Goal: Transaction & Acquisition: Download file/media

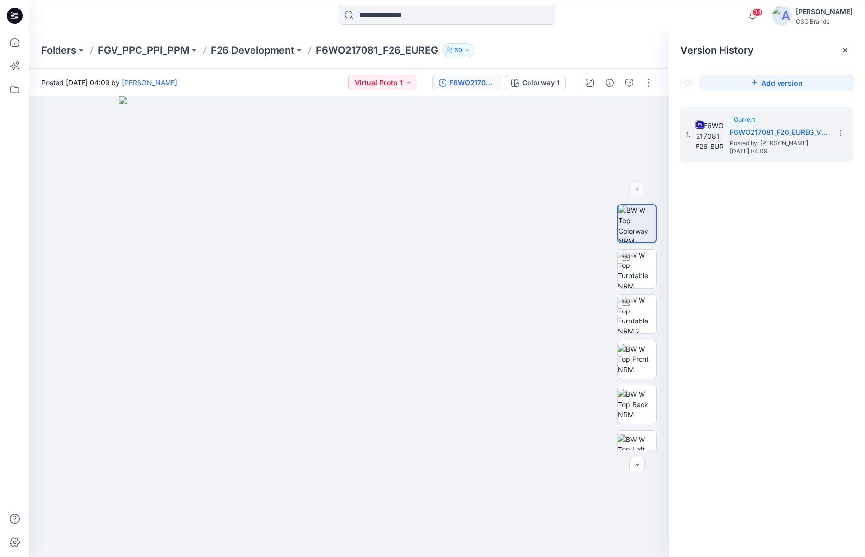
click at [366, 15] on input at bounding box center [447, 15] width 216 height 20
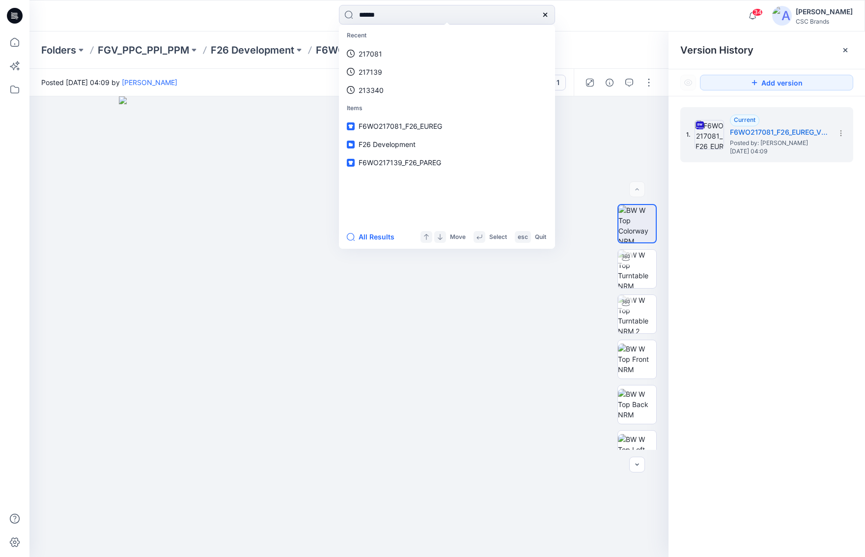
type input "******"
click at [554, 139] on div "Styles F6WO 217082 _WR3912 F6WO 217082 -WK3912 F6WO 217082 -WW3912 Versions F6W…" at bounding box center [447, 125] width 216 height 200
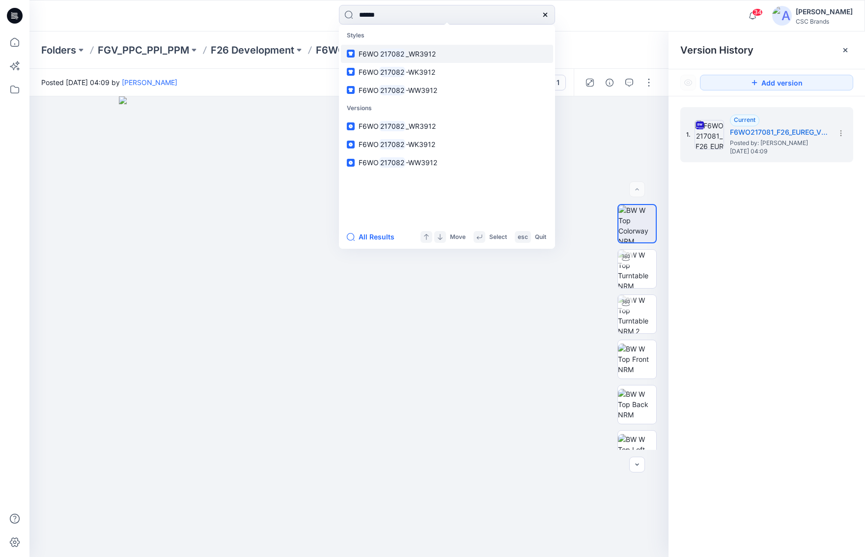
click at [417, 53] on span "_WR3912" at bounding box center [421, 54] width 30 height 8
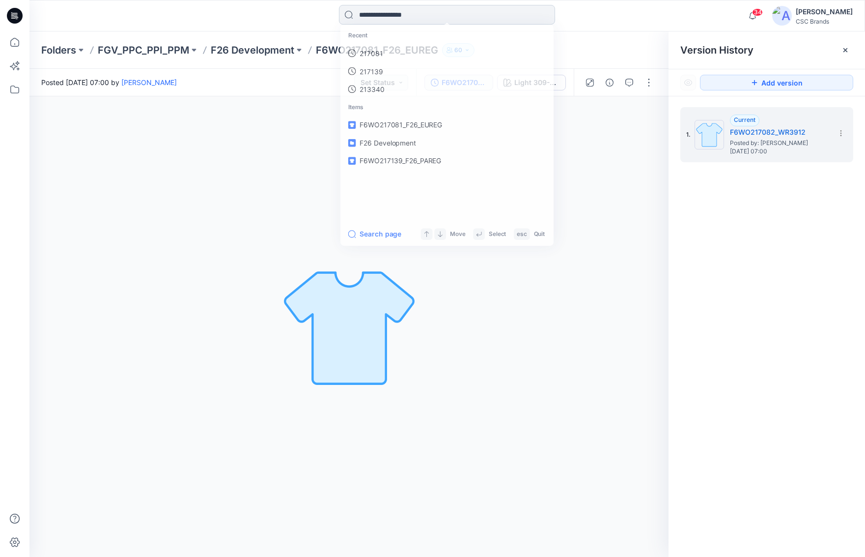
click at [466, 17] on input at bounding box center [447, 15] width 216 height 20
click at [378, 49] on p "217082" at bounding box center [371, 54] width 24 height 10
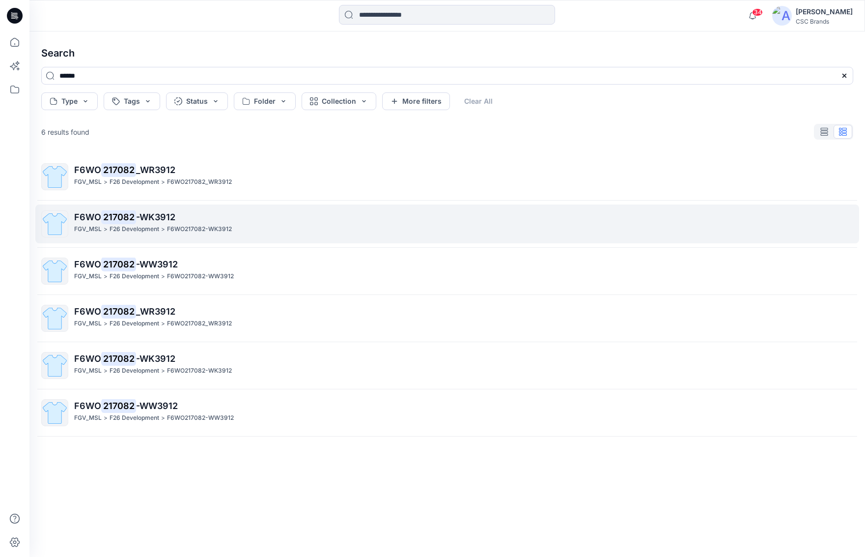
click at [158, 229] on p "F26 Development" at bounding box center [135, 229] width 50 height 10
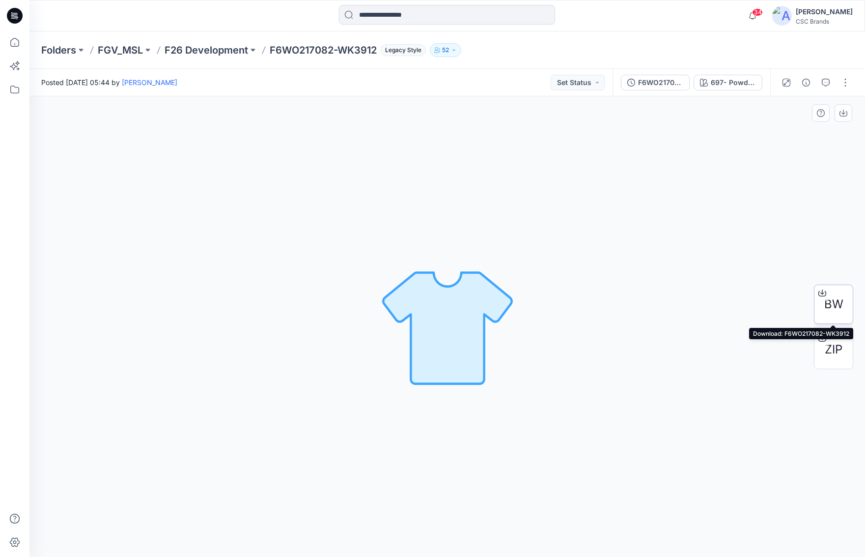
click at [823, 294] on icon at bounding box center [822, 293] width 8 height 8
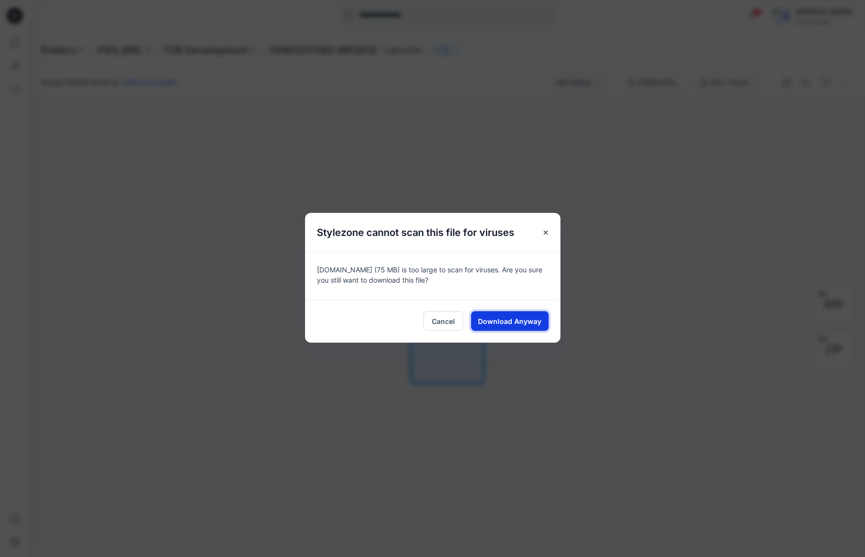
click at [518, 319] on span "Download Anyway" at bounding box center [509, 321] width 63 height 10
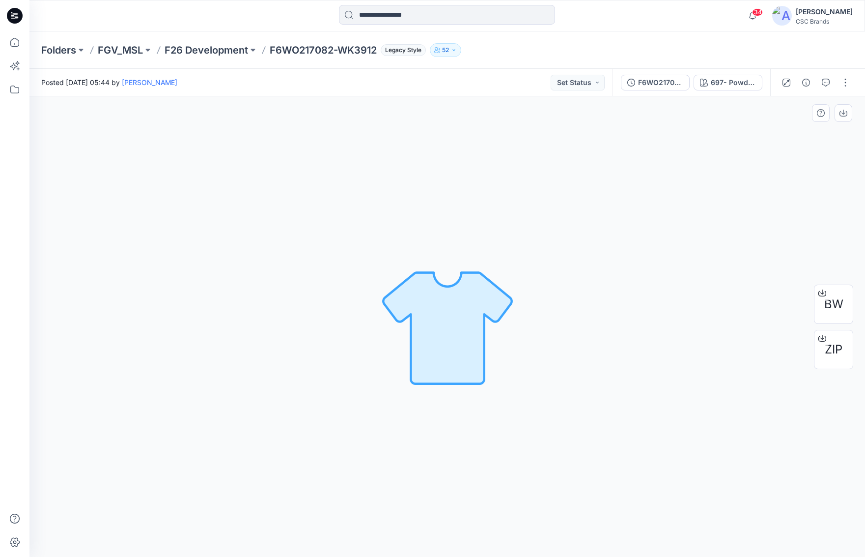
click at [287, 249] on div "697- Powder Pink Loading... Material Properties Loading..." at bounding box center [447, 326] width 836 height 460
